Goal: Book appointment/travel/reservation

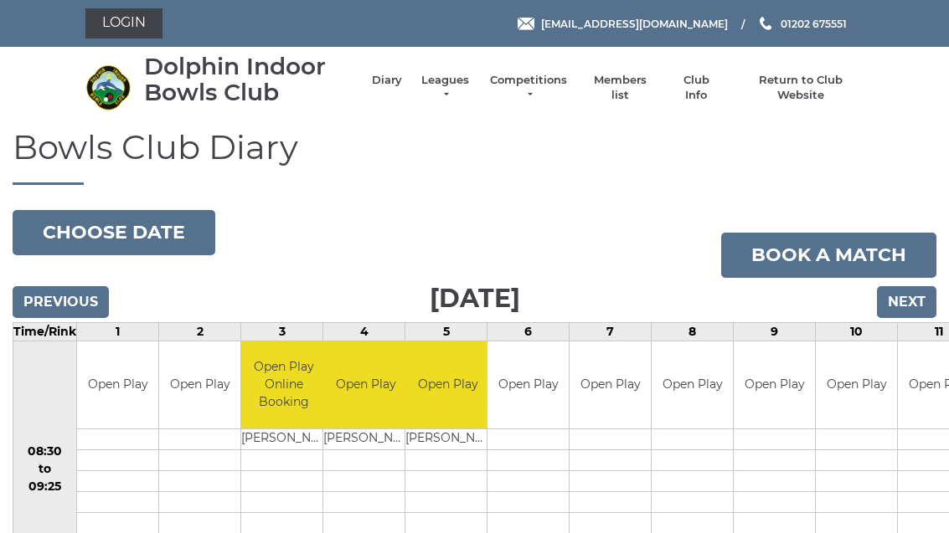
click at [402, 86] on link "Diary" at bounding box center [387, 80] width 30 height 15
click at [857, 259] on link "Book a match" at bounding box center [828, 255] width 215 height 45
click at [898, 313] on input "Next" at bounding box center [906, 302] width 59 height 32
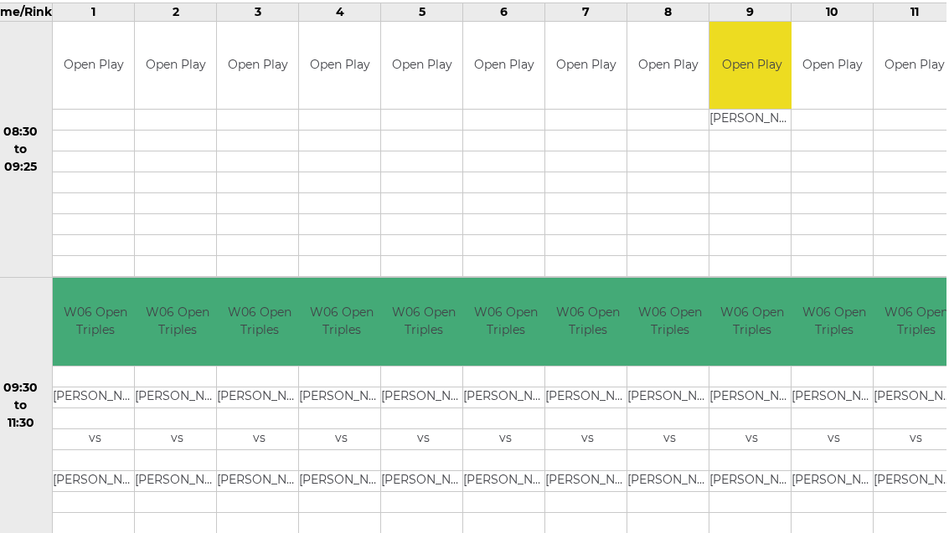
scroll to position [317, 22]
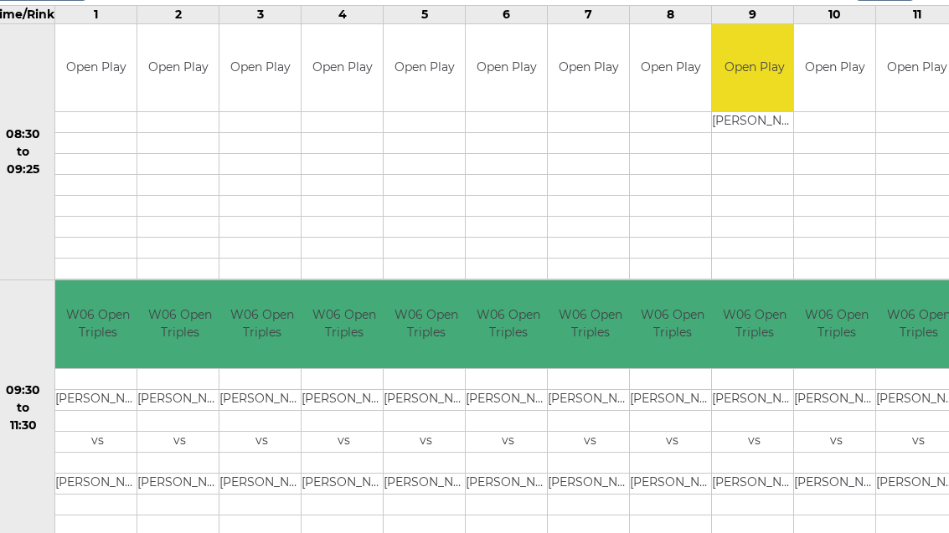
click at [650, 277] on td at bounding box center [670, 270] width 81 height 21
click at [746, 78] on td "Open Play" at bounding box center [754, 69] width 85 height 88
click at [750, 124] on td "Christopher HEDGES" at bounding box center [754, 123] width 85 height 21
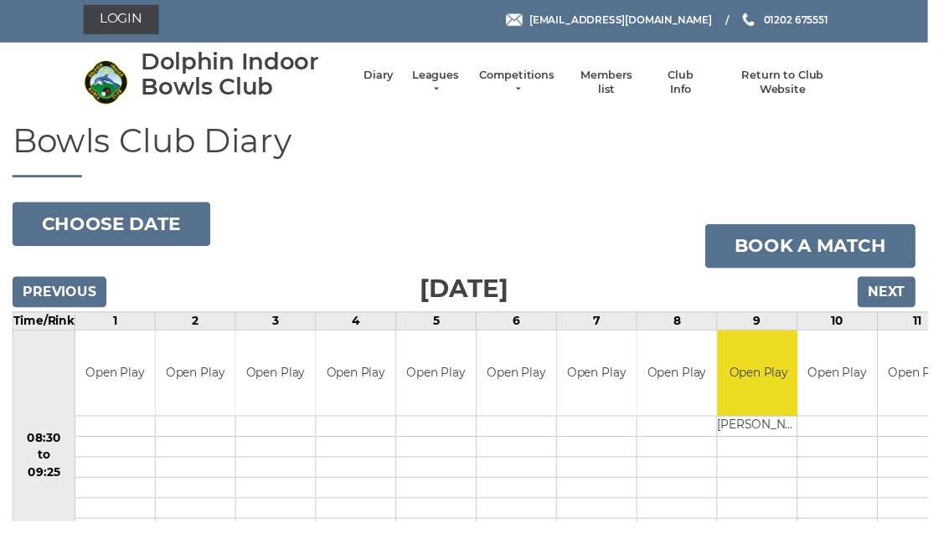
scroll to position [0, 0]
